Goal: Information Seeking & Learning: Learn about a topic

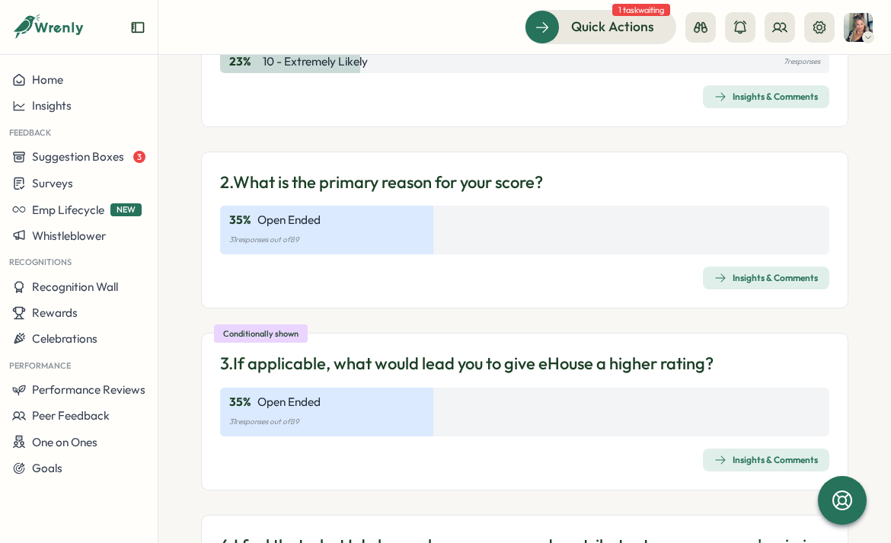
scroll to position [564, 0]
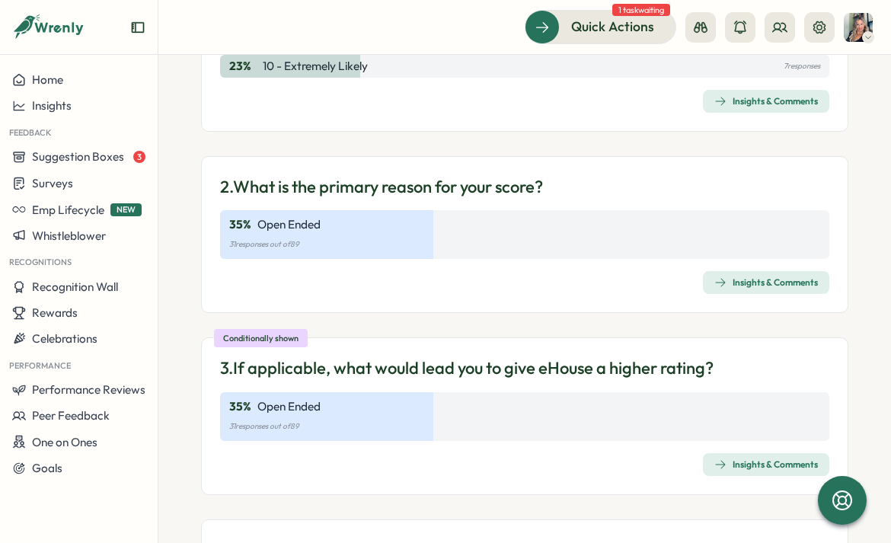
click at [748, 282] on div "Insights & Comments" at bounding box center [766, 282] width 104 height 12
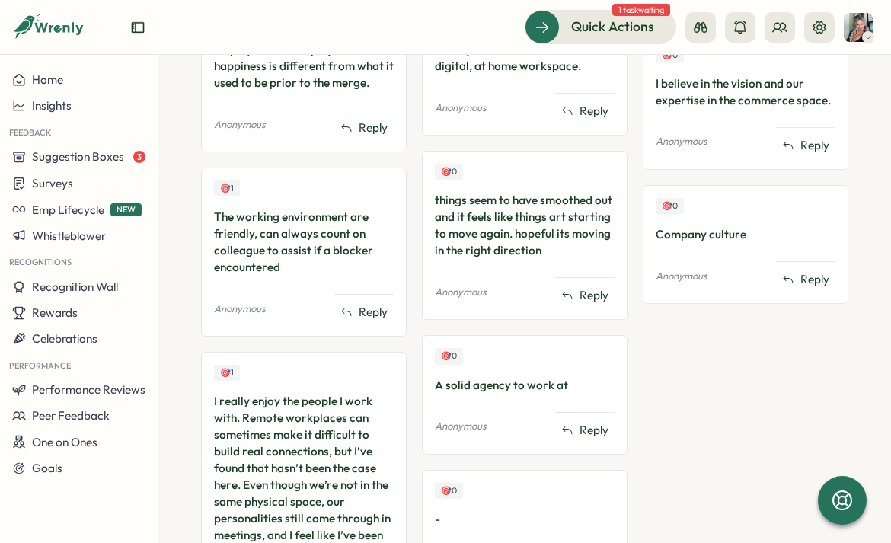
scroll to position [1903, 0]
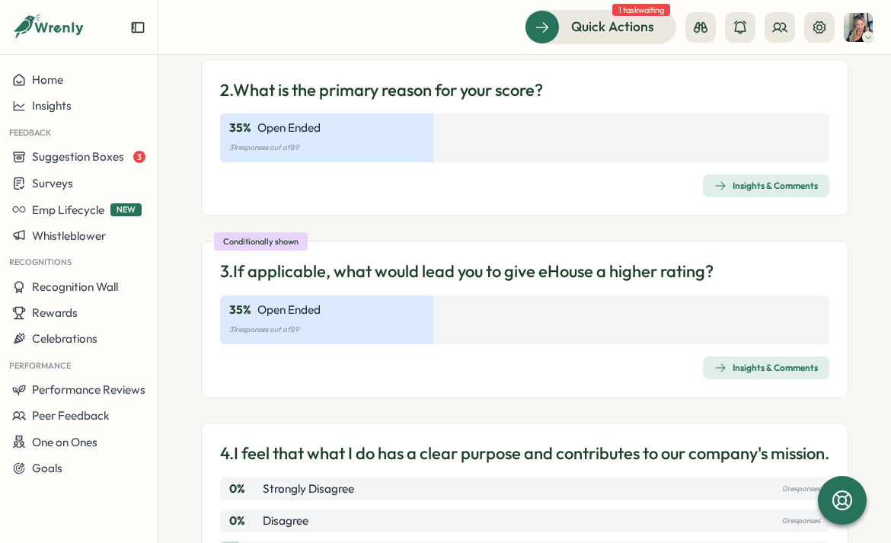
scroll to position [666, 0]
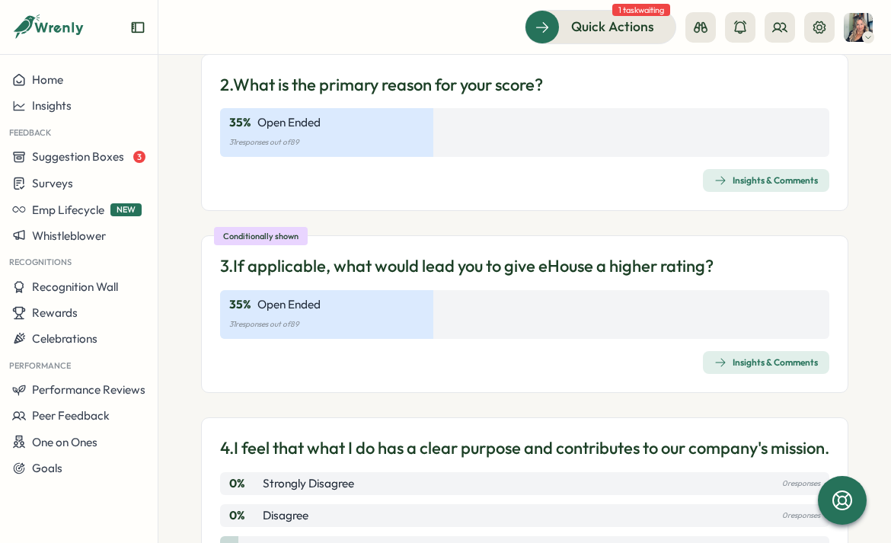
click at [764, 365] on div "Insights & Comments" at bounding box center [766, 362] width 104 height 12
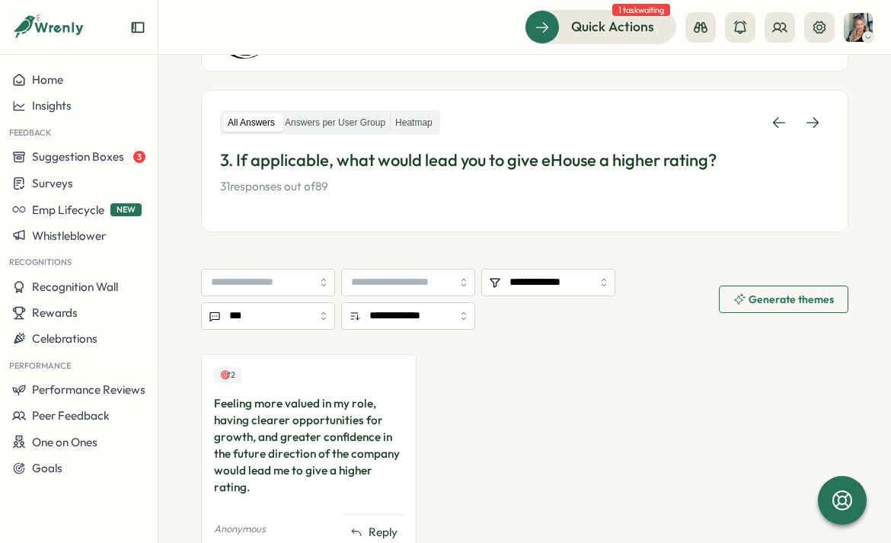
scroll to position [269, 0]
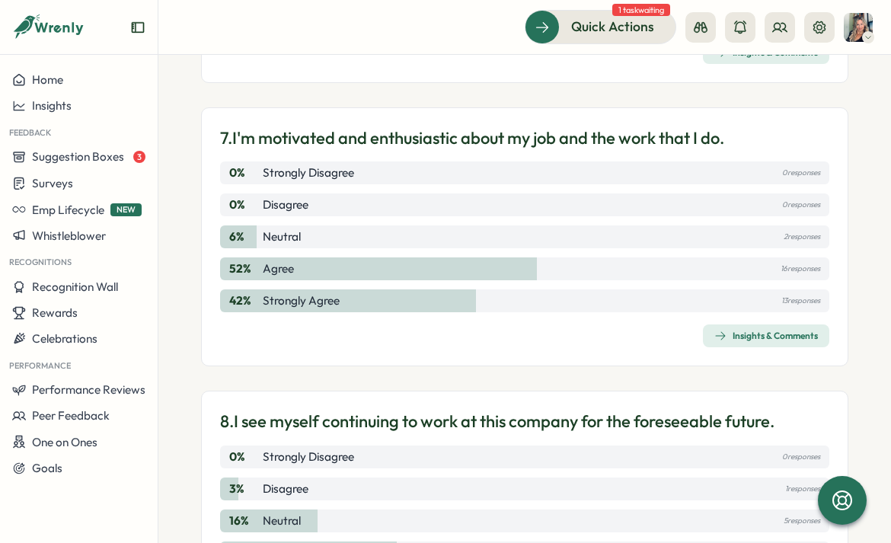
scroll to position [1625, 0]
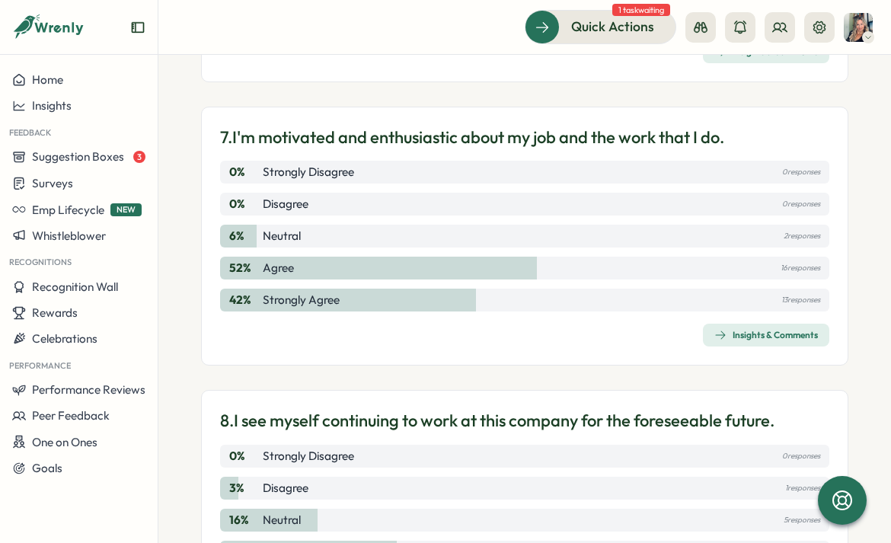
click at [748, 341] on div "Insights & Comments" at bounding box center [766, 335] width 104 height 12
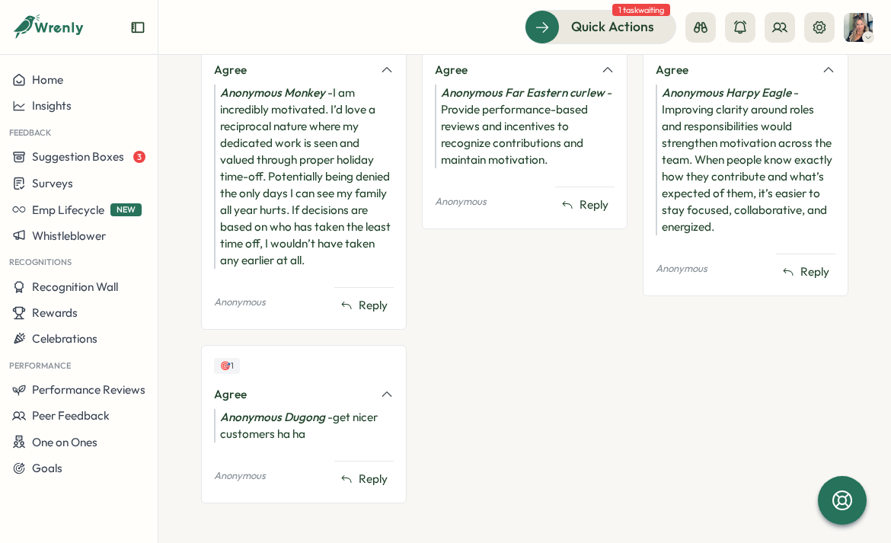
scroll to position [802, 0]
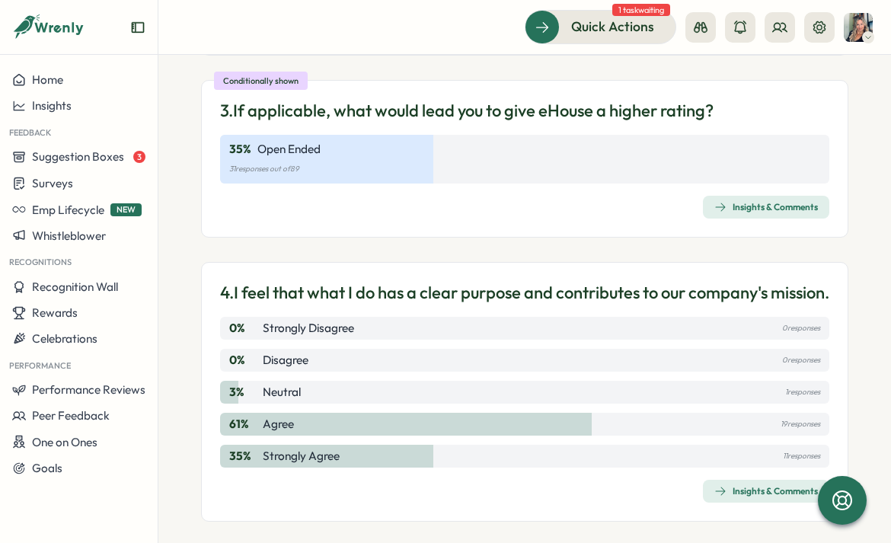
scroll to position [2075, 0]
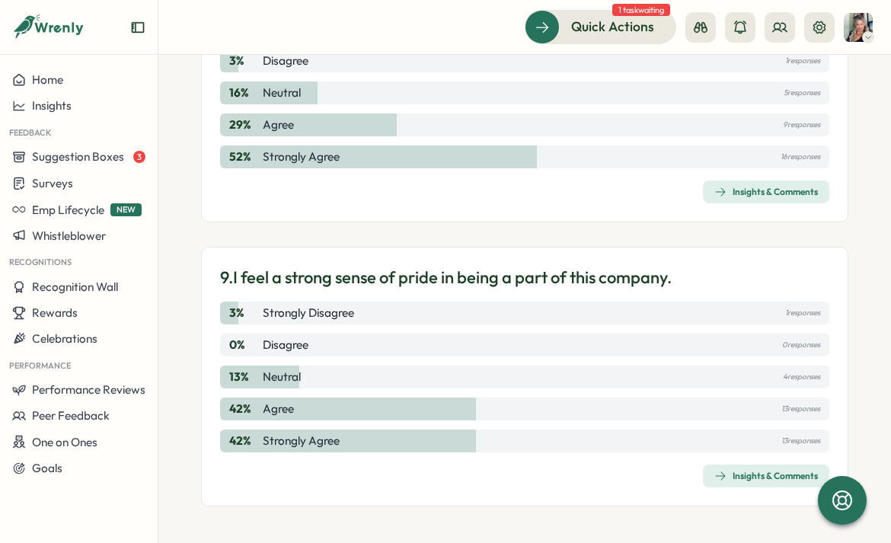
click at [739, 480] on div "Insights & Comments" at bounding box center [766, 476] width 104 height 12
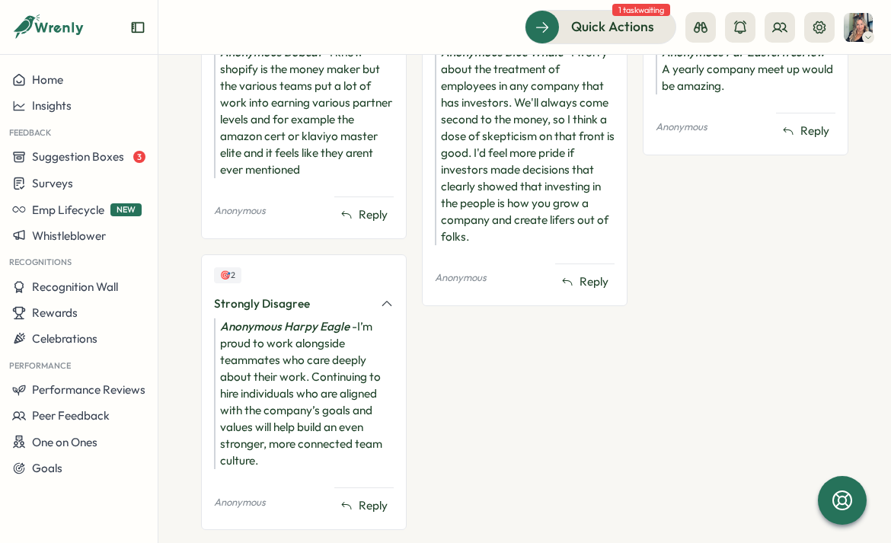
scroll to position [822, 0]
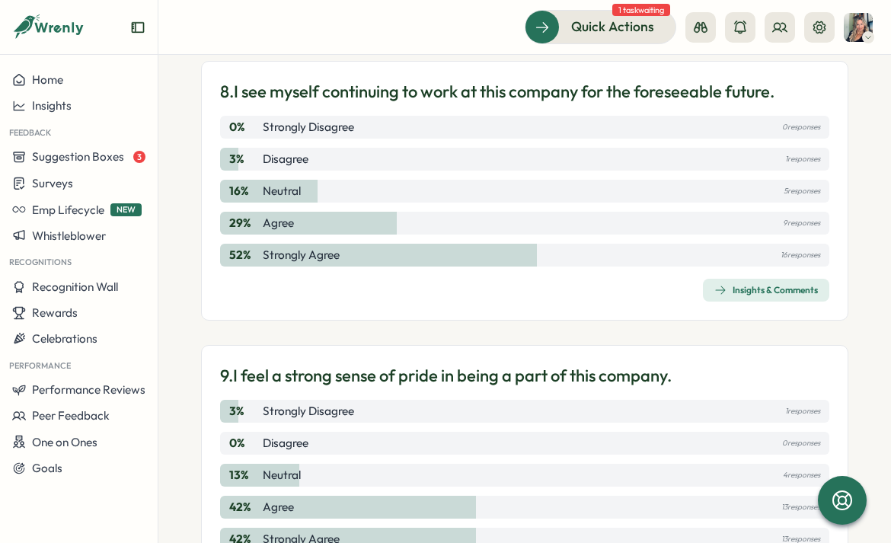
scroll to position [2075, 0]
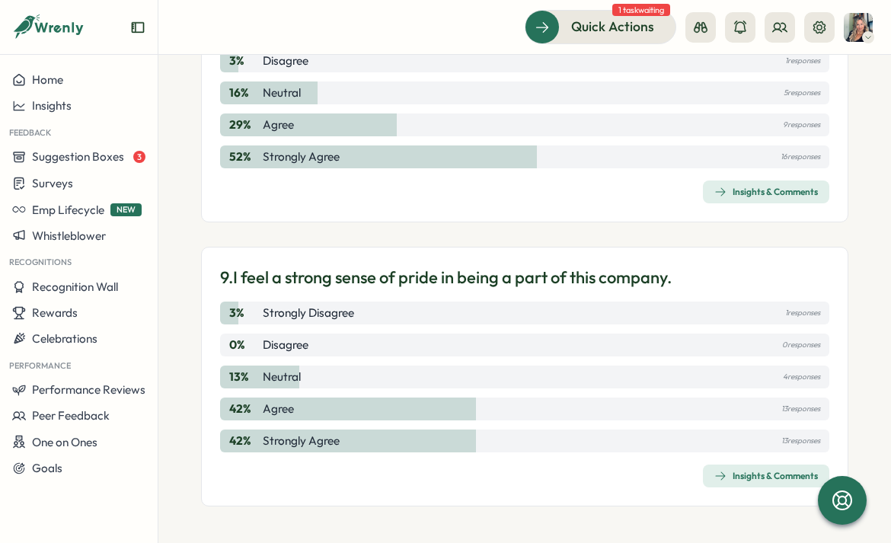
click at [786, 193] on div "Insights & Comments" at bounding box center [766, 192] width 104 height 12
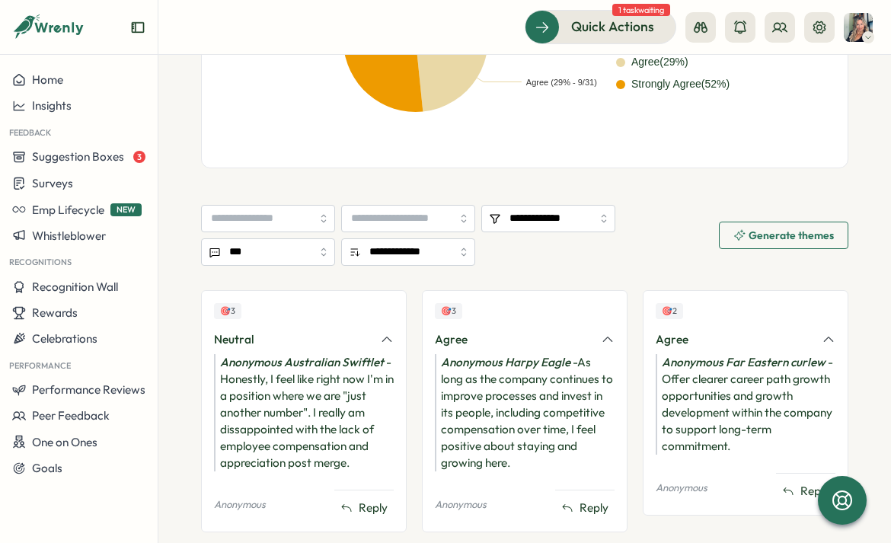
scroll to position [561, 0]
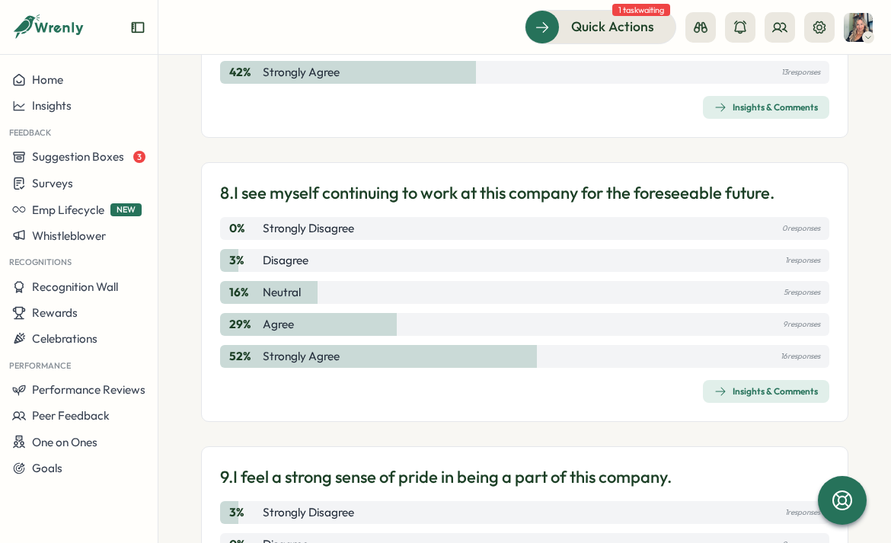
scroll to position [1819, 0]
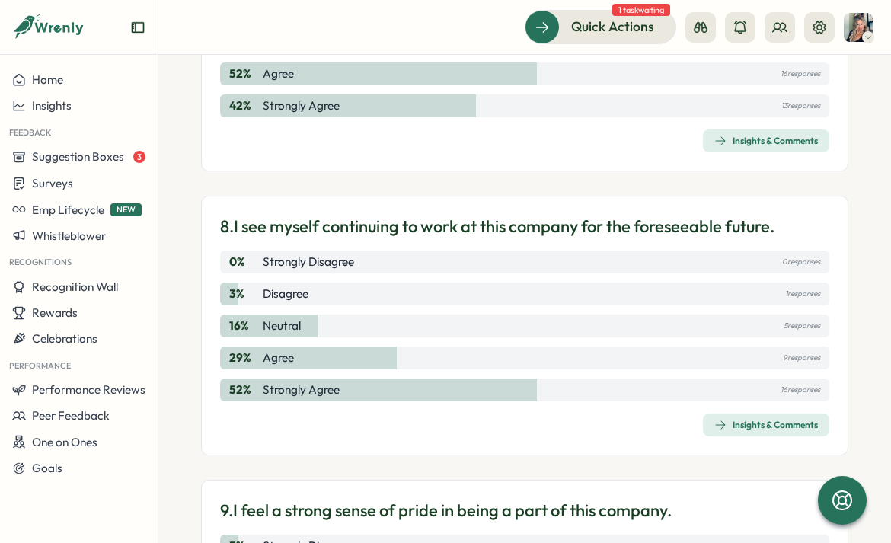
click at [767, 147] on div "Insights & Comments" at bounding box center [766, 141] width 104 height 12
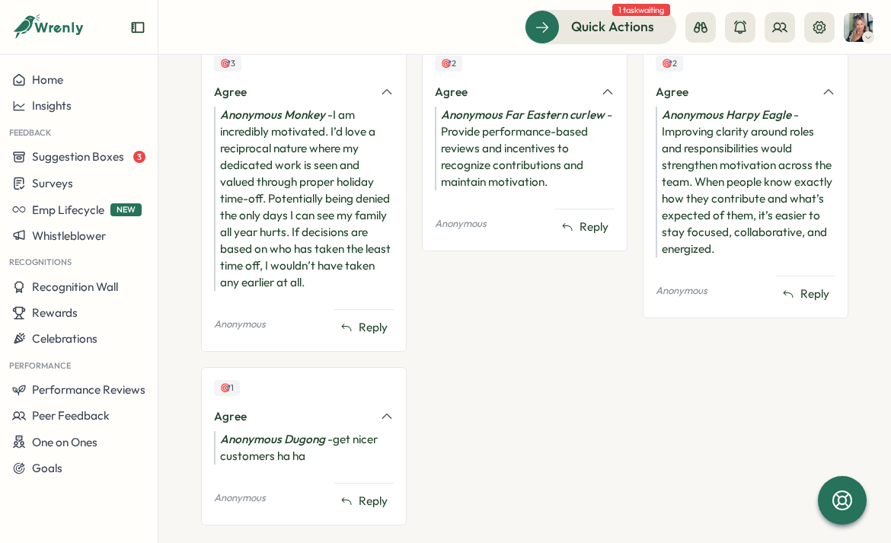
scroll to position [802, 0]
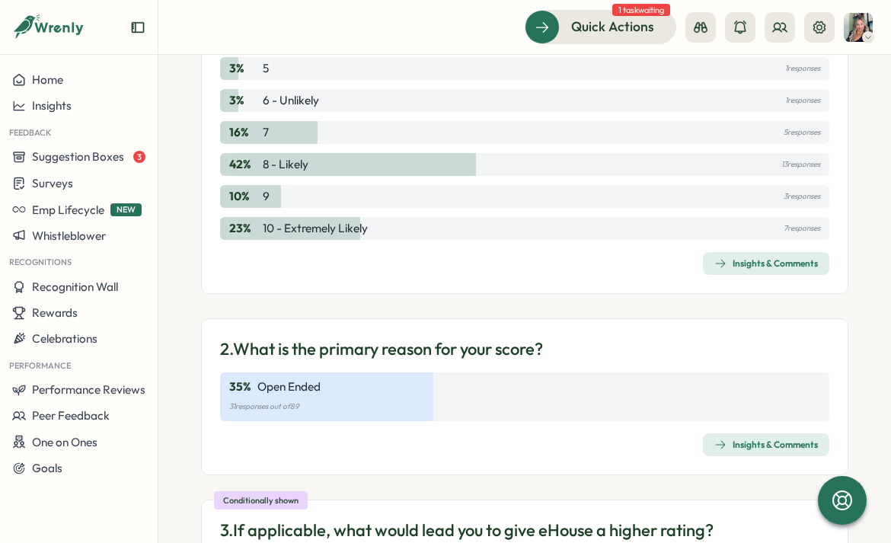
scroll to position [359, 0]
